Goal: Use online tool/utility: Utilize a website feature to perform a specific function

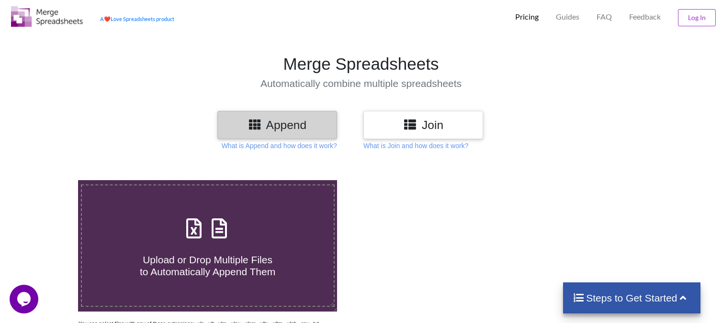
scroll to position [11, 0]
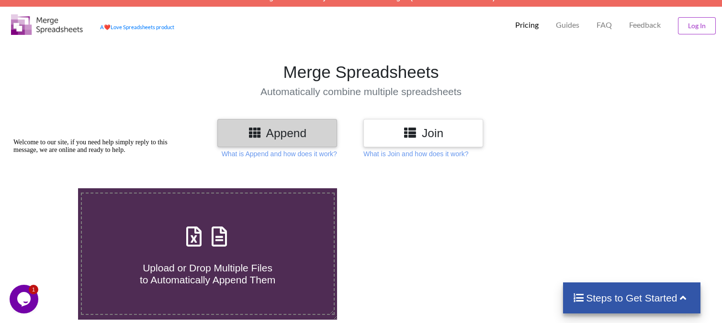
click at [225, 114] on section "Merge Spreadsheets Automatically combine multiple spreadsheets" at bounding box center [361, 79] width 722 height 79
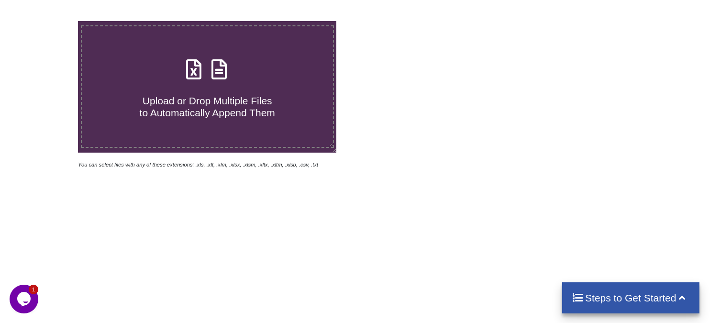
scroll to position [190, 0]
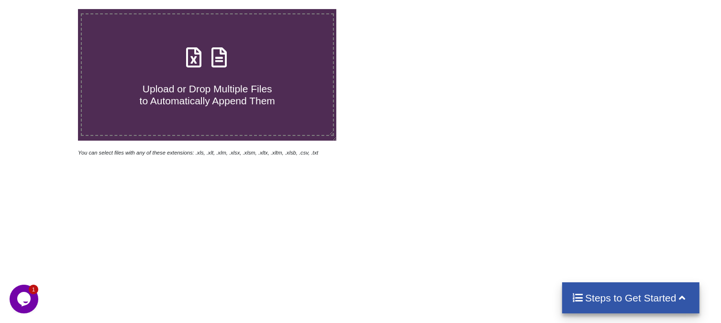
click at [229, 83] on span "Upload or Drop Multiple Files to Automatically Append Them" at bounding box center [207, 94] width 135 height 23
click at [49, 9] on input "Upload or Drop Multiple Files to Automatically Append Them" at bounding box center [49, 9] width 0 height 0
type input "C:\fakepath\water procurement plan.xlsx"
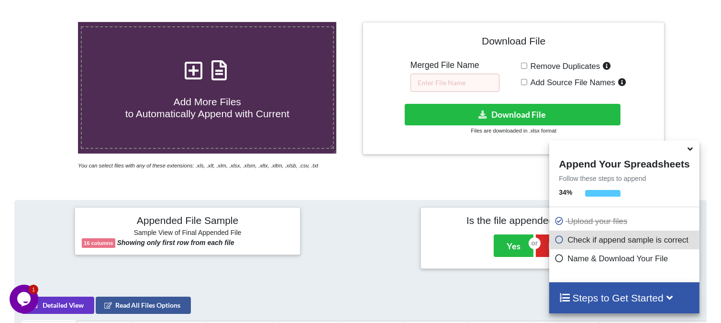
scroll to position [176, 0]
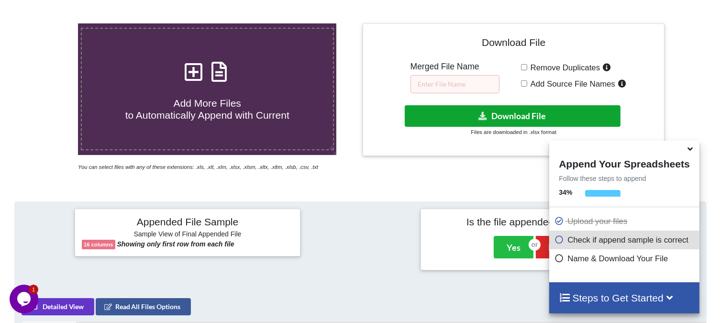
click at [441, 109] on button "Download File" at bounding box center [512, 116] width 215 height 22
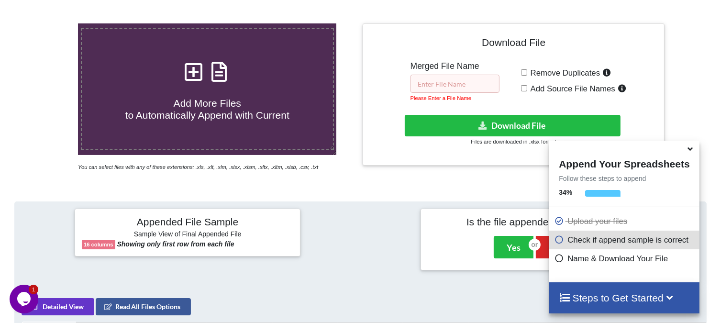
click at [440, 87] on input "text" at bounding box center [455, 84] width 89 height 18
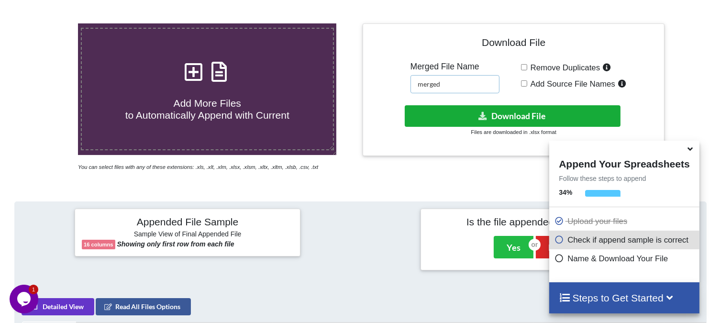
type input "merged"
click at [442, 111] on button "Download File" at bounding box center [512, 116] width 215 height 22
